Goal: Task Accomplishment & Management: Manage account settings

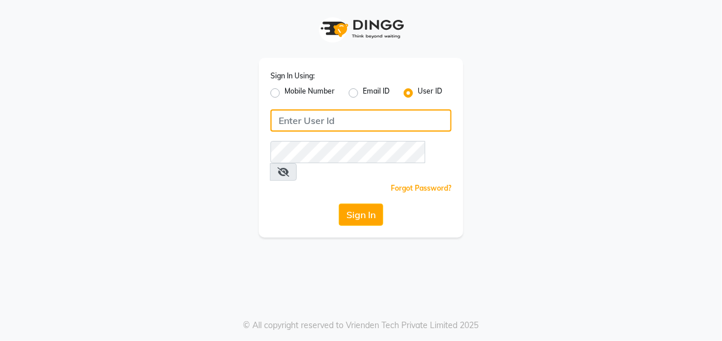
type input "e1948-11"
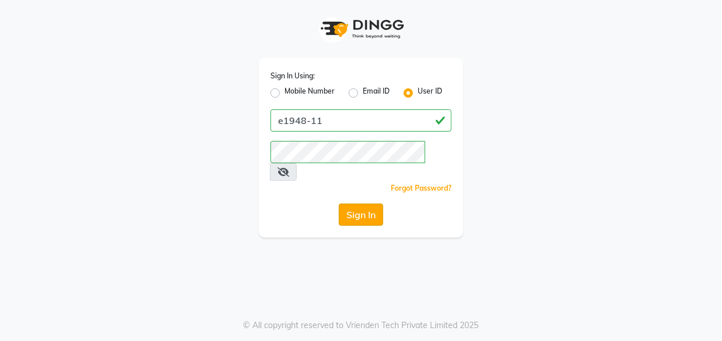
click at [384, 203] on div "Sign In" at bounding box center [361, 214] width 181 height 22
click at [382, 203] on button "Sign In" at bounding box center [361, 214] width 44 height 22
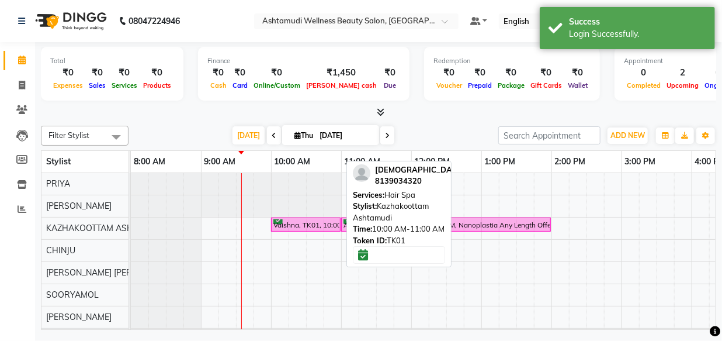
click at [300, 226] on div "Vaishna, TK01, 10:00 AM-11:00 AM, Hair Spa" at bounding box center [305, 224] width 67 height 11
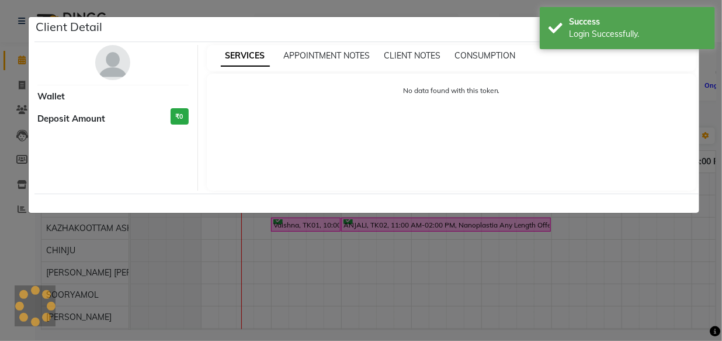
select select "6"
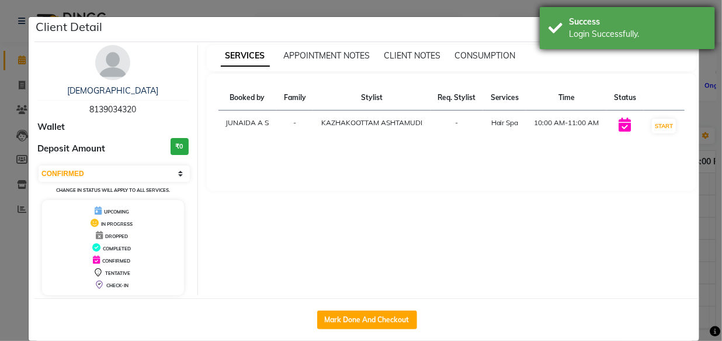
click at [684, 39] on div "Login Successfully." at bounding box center [637, 34] width 137 height 12
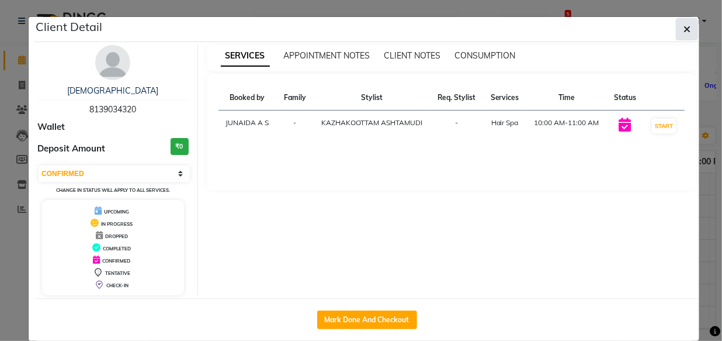
click at [684, 32] on icon "button" at bounding box center [687, 29] width 7 height 9
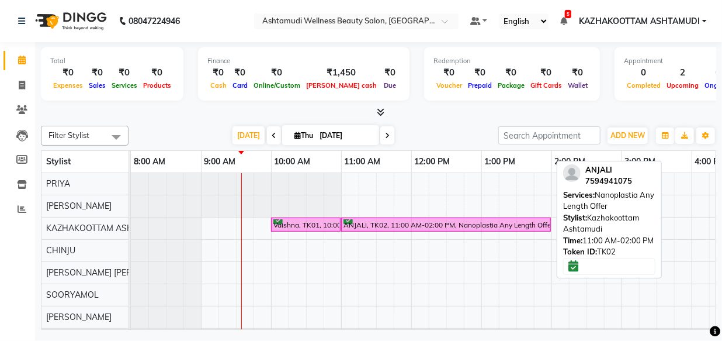
click at [500, 224] on div "ANJALI, TK02, 11:00 AM-02:00 PM, Nanoplastia Any Length Offer" at bounding box center [445, 224] width 207 height 11
select select "6"
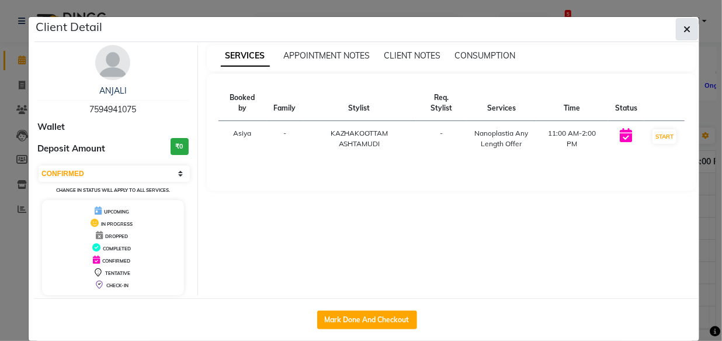
click at [685, 33] on icon "button" at bounding box center [687, 29] width 7 height 9
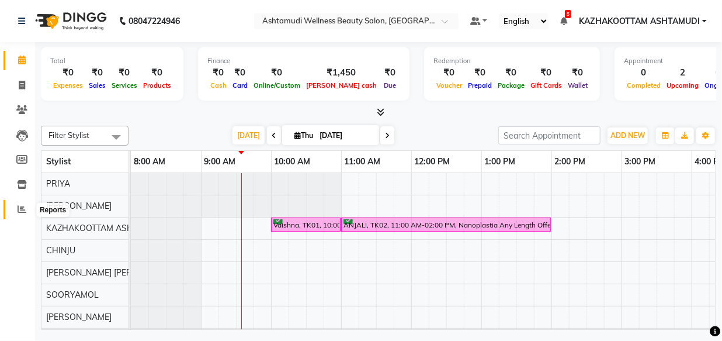
click at [19, 209] on icon at bounding box center [22, 209] width 9 height 9
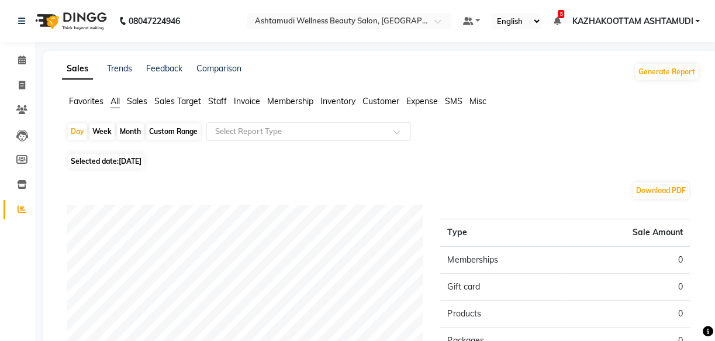
click at [126, 160] on span "[DATE]" at bounding box center [130, 161] width 23 height 9
select select "9"
select select "2025"
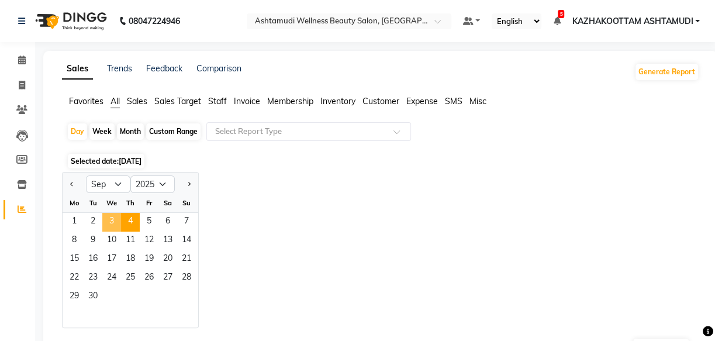
click at [106, 217] on span "3" at bounding box center [111, 222] width 19 height 19
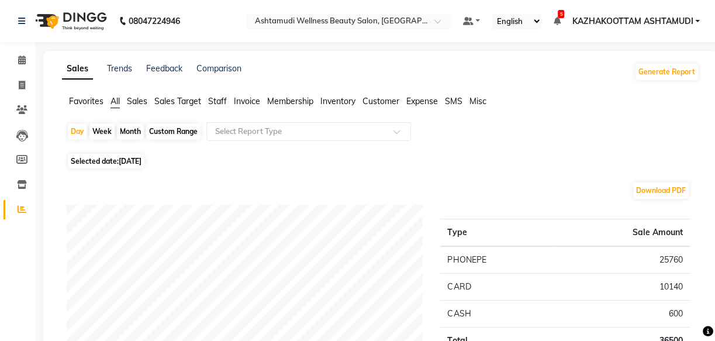
click at [111, 98] on span "All" at bounding box center [114, 101] width 9 height 11
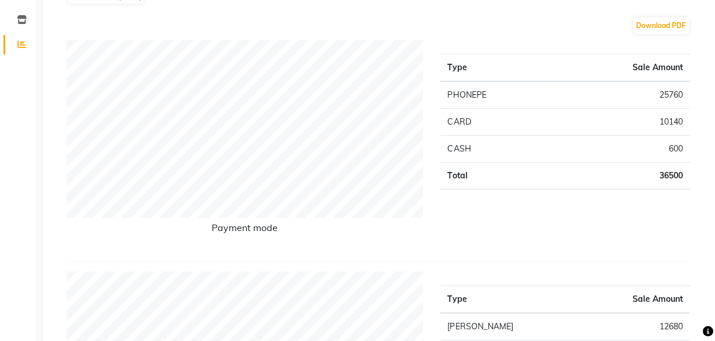
scroll to position [159, 0]
